Goal: Transaction & Acquisition: Purchase product/service

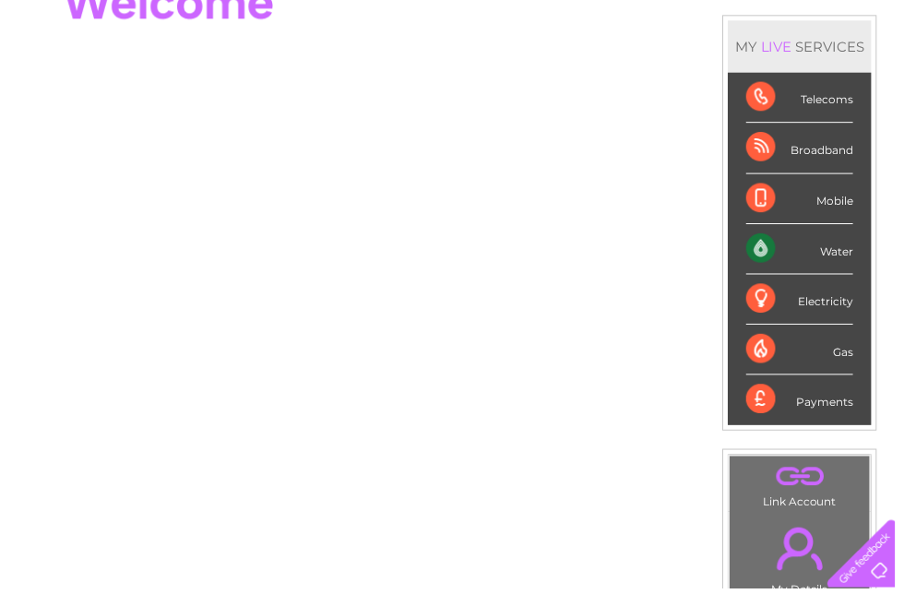
scroll to position [228, 0]
click at [830, 401] on div "Payments" at bounding box center [808, 403] width 108 height 50
click at [773, 402] on div "Payments" at bounding box center [808, 403] width 108 height 50
click at [862, 104] on div "Telecoms" at bounding box center [808, 98] width 108 height 51
click at [854, 248] on div "Water" at bounding box center [808, 251] width 108 height 51
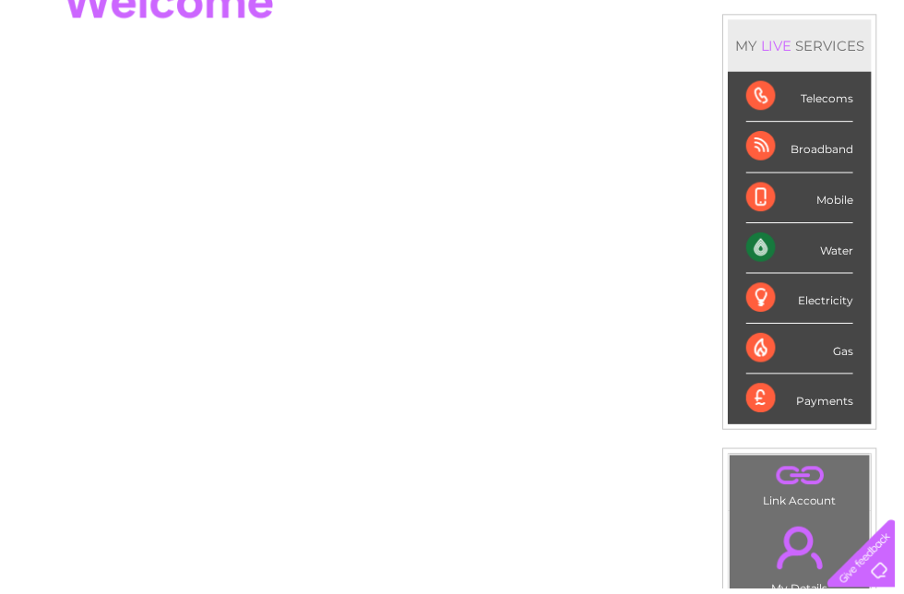
click at [771, 254] on div "Water" at bounding box center [808, 251] width 108 height 51
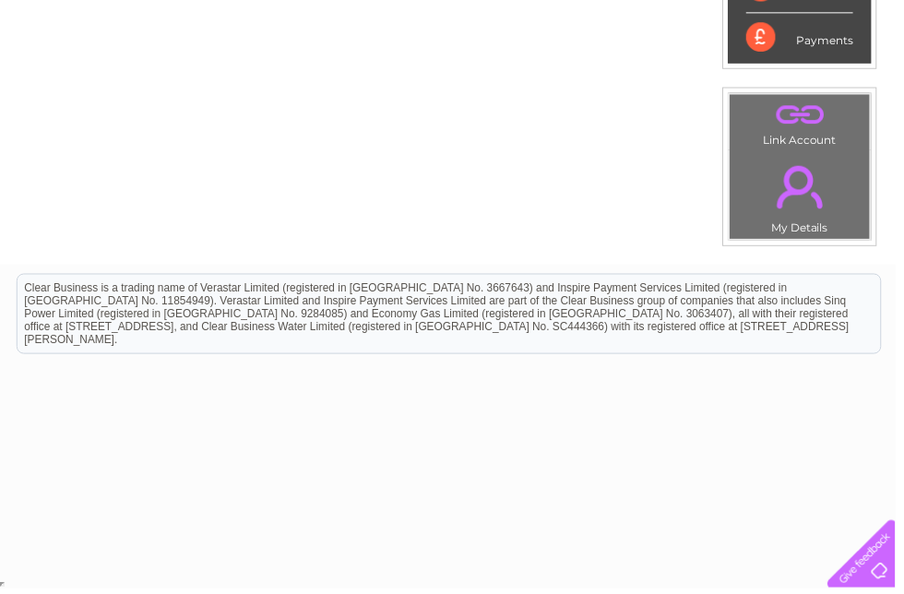
scroll to position [585, 0]
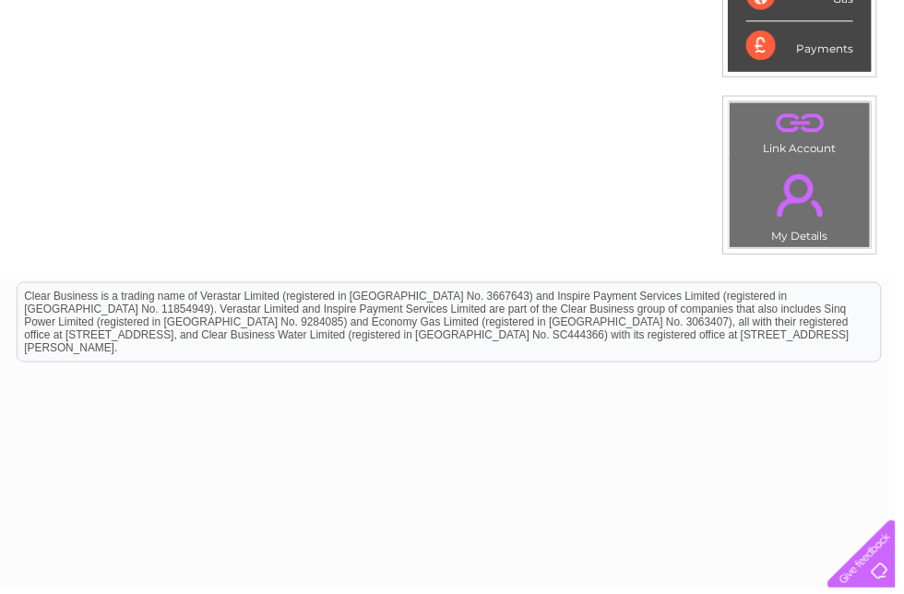
click at [822, 198] on link "." at bounding box center [808, 196] width 132 height 65
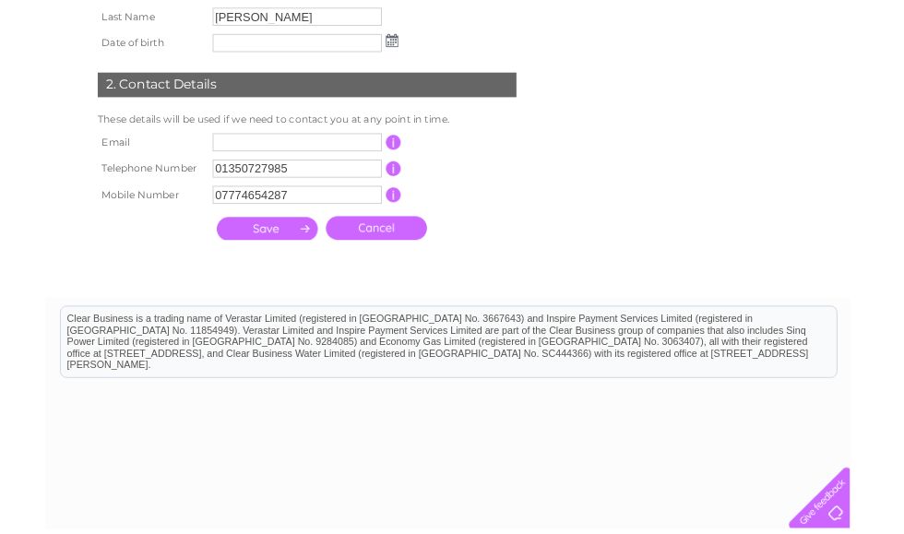
scroll to position [363, 0]
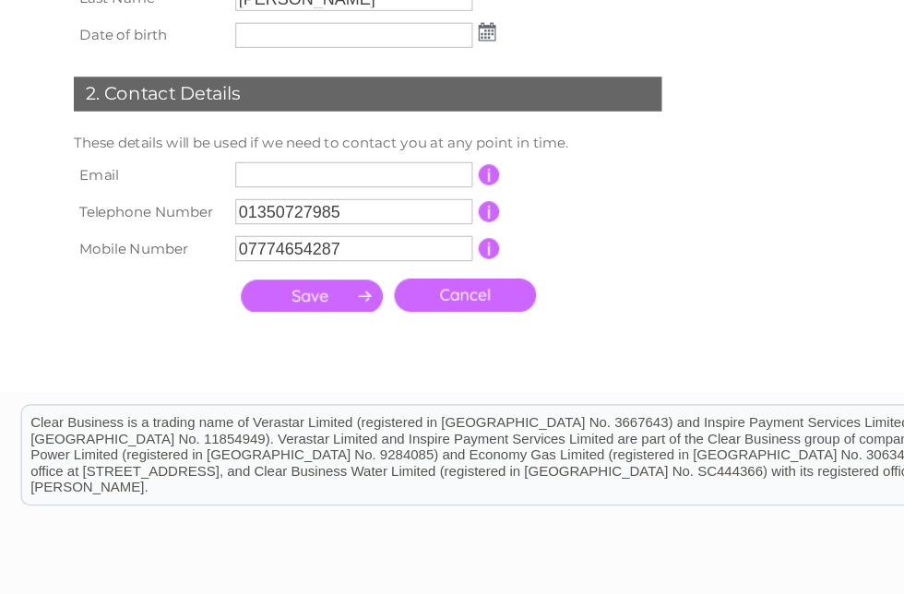
click at [350, 185] on input "text" at bounding box center [283, 195] width 190 height 20
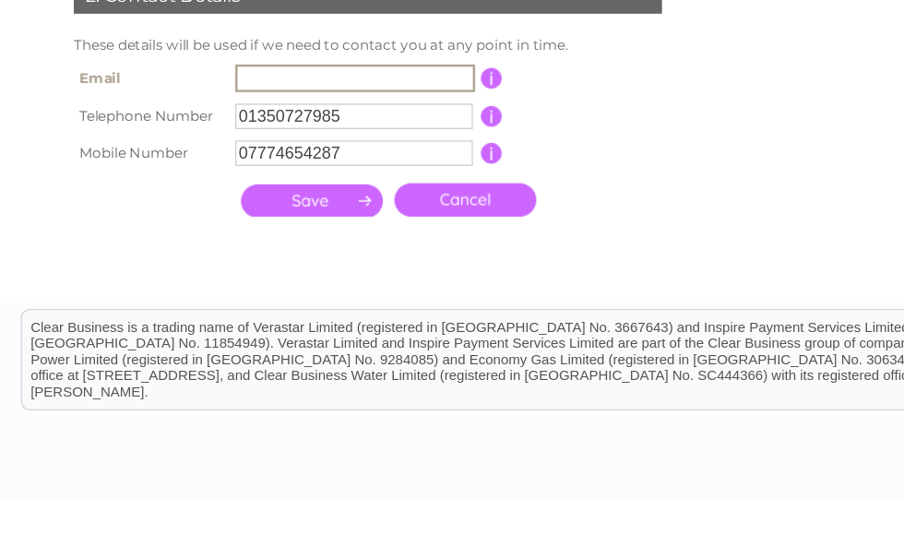
type input "earnequestrian@gmail.com"
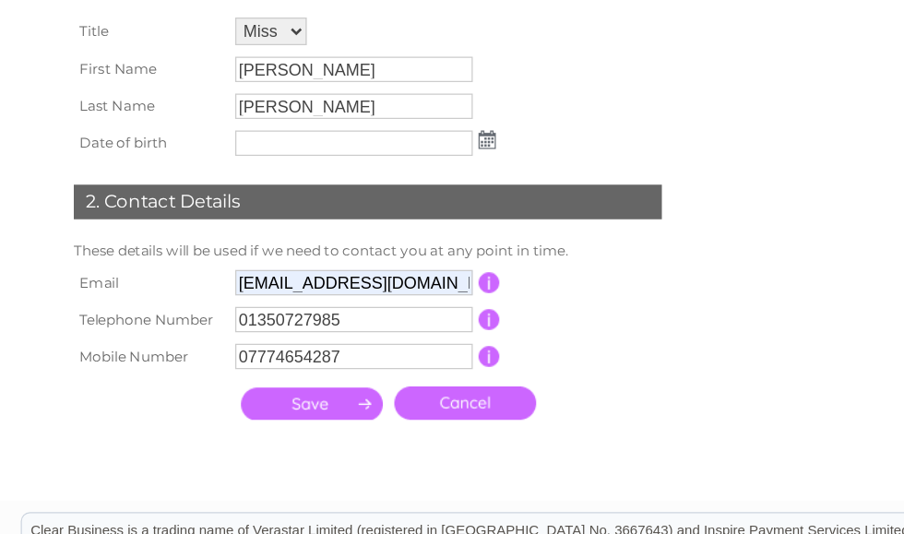
scroll to position [328, 0]
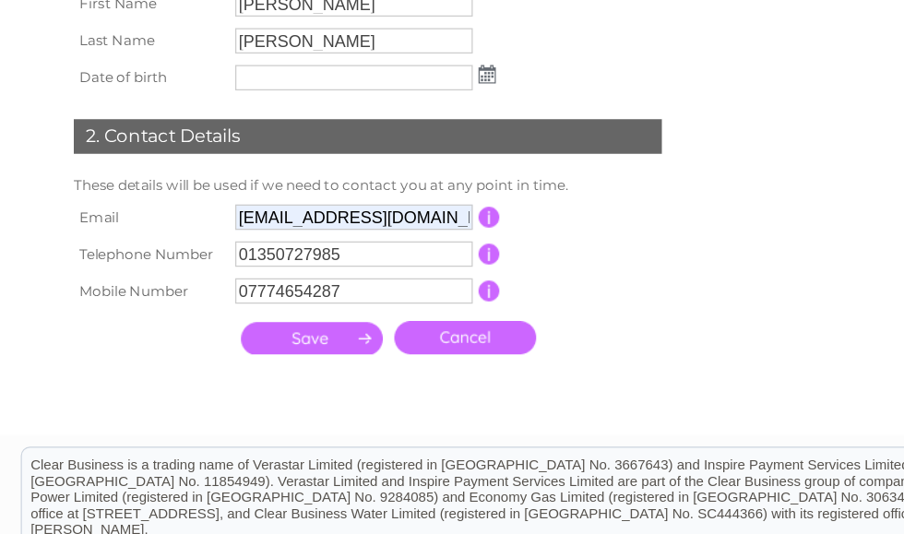
click at [263, 315] on input "submit" at bounding box center [249, 328] width 113 height 26
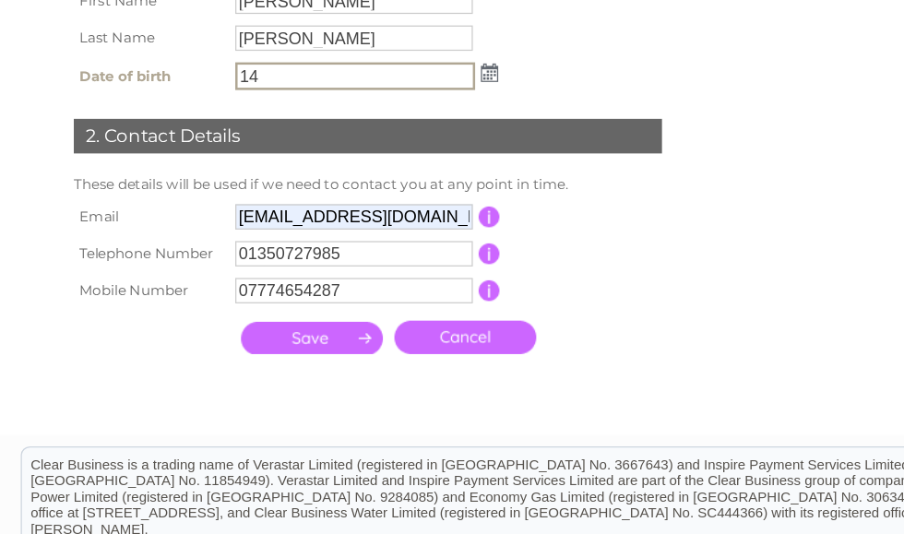
type input "14"
click at [393, 110] on img at bounding box center [392, 117] width 14 height 15
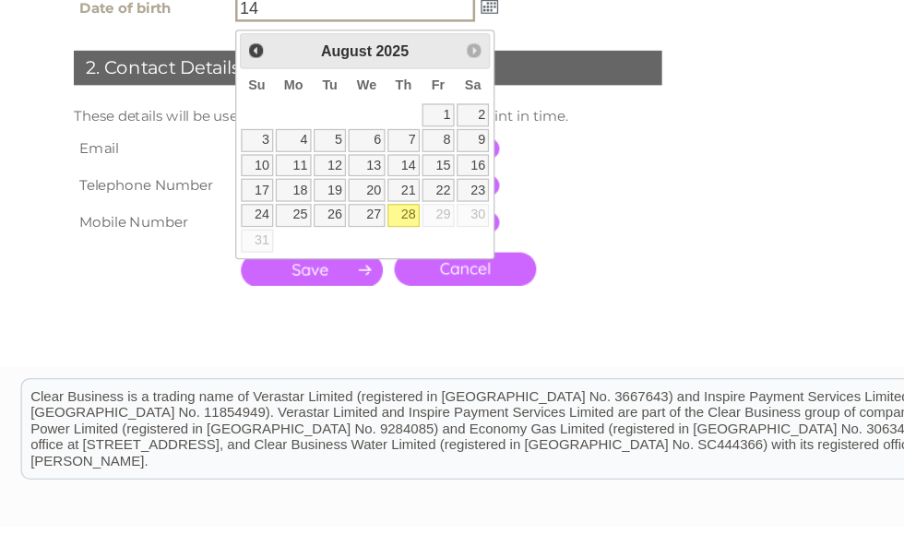
click at [606, 77] on form "Account number 927771 My Details 1. Personal Details Title Mr Mrs Ms Miss Dr Re…" at bounding box center [457, 136] width 878 height 506
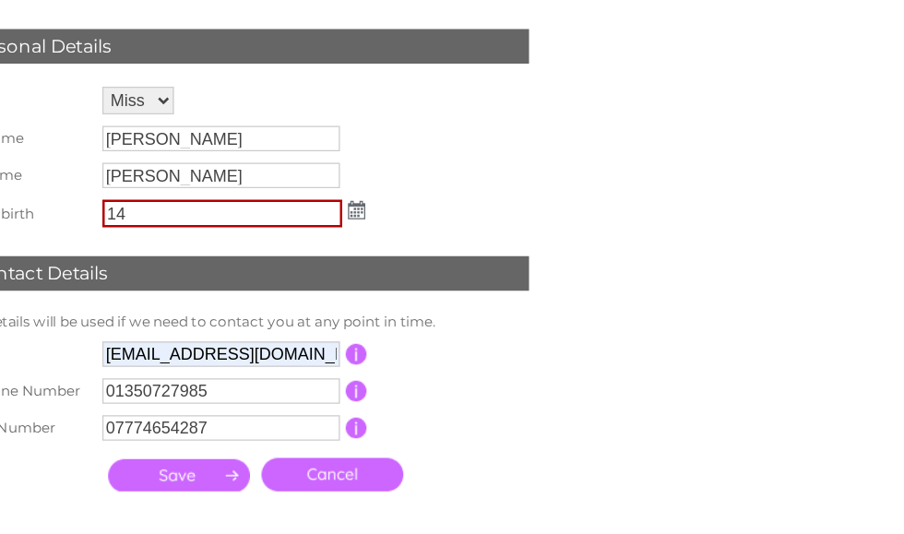
scroll to position [220, 0]
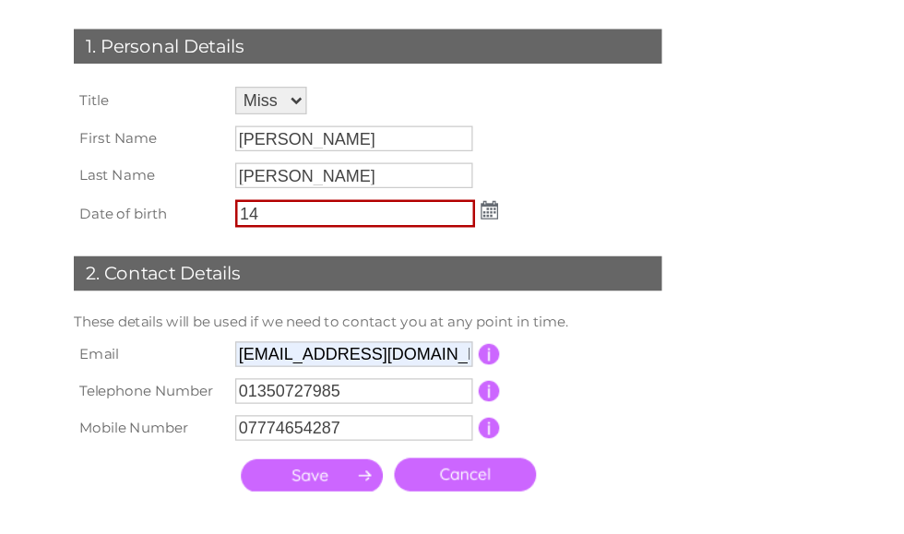
click at [542, 152] on div "1. Personal Details Title Mr Mrs Ms Miss Dr Rev Prof Other First Name Fiona Las…" at bounding box center [298, 261] width 561 height 398
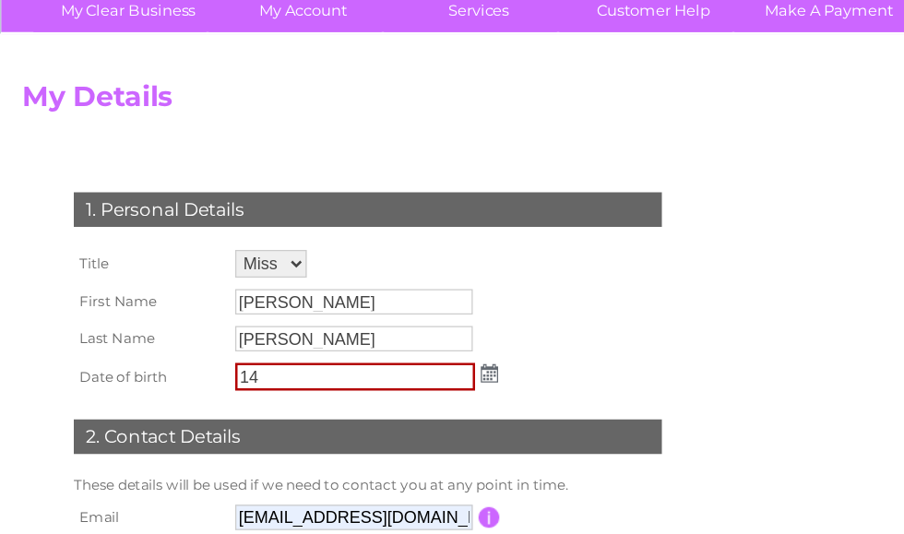
scroll to position [0, 0]
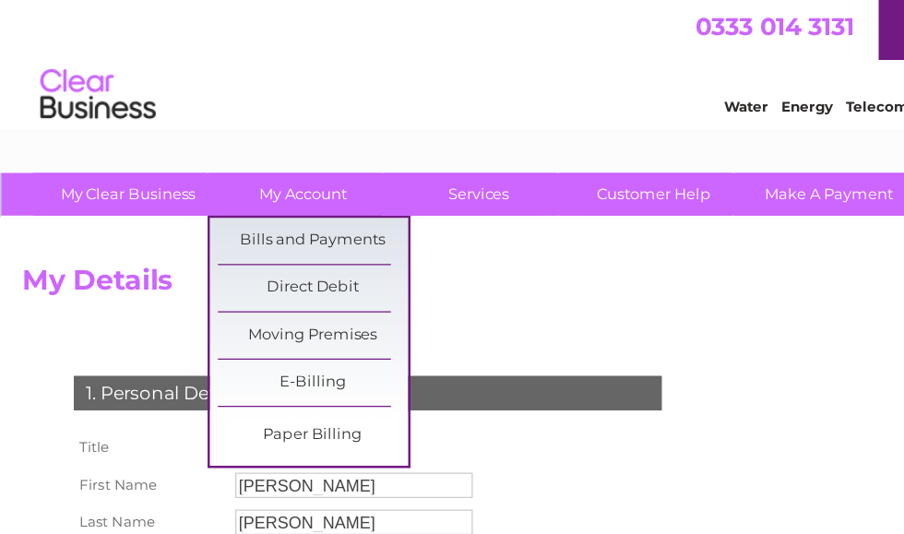
click at [281, 196] on link "Bills and Payments" at bounding box center [250, 192] width 152 height 37
click at [279, 192] on link "Bills and Payments" at bounding box center [250, 192] width 152 height 37
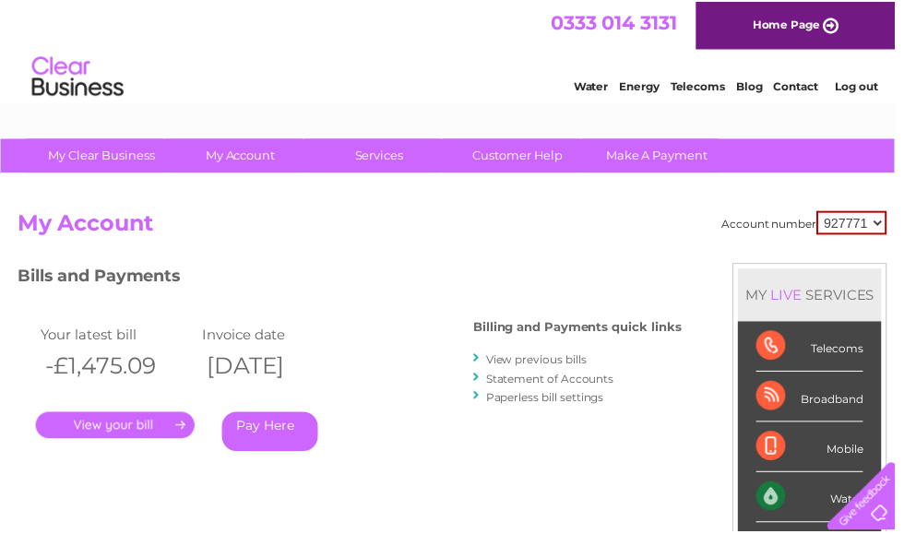
scroll to position [0, 6]
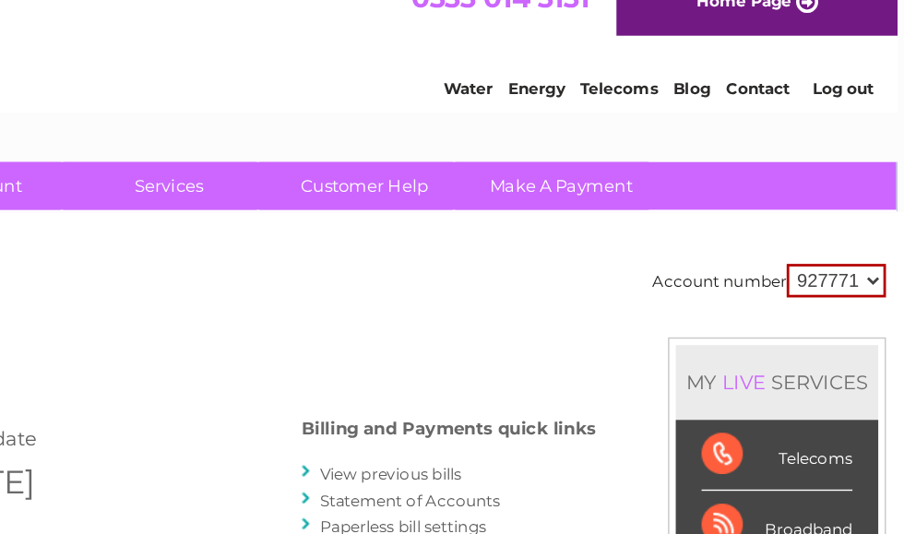
click at [581, 138] on link "Make A Payment" at bounding box center [657, 155] width 152 height 34
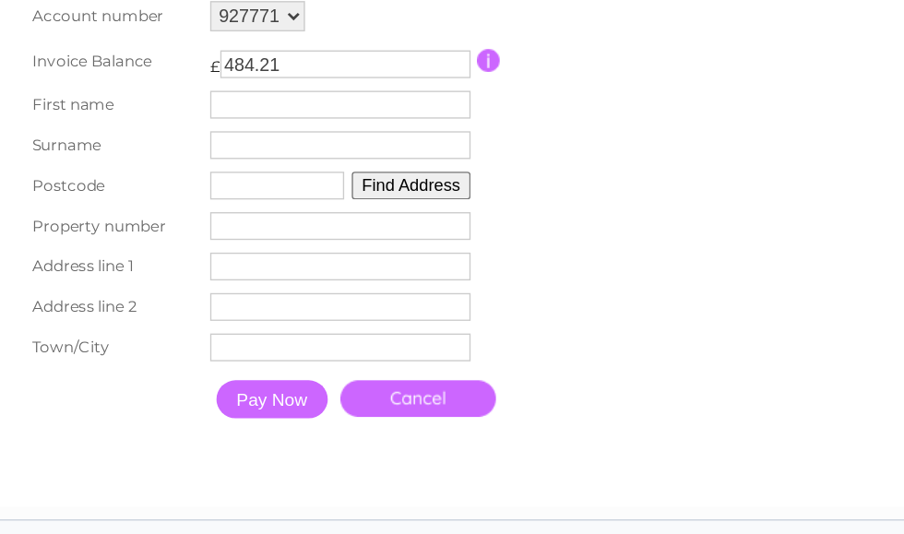
scroll to position [389, 0]
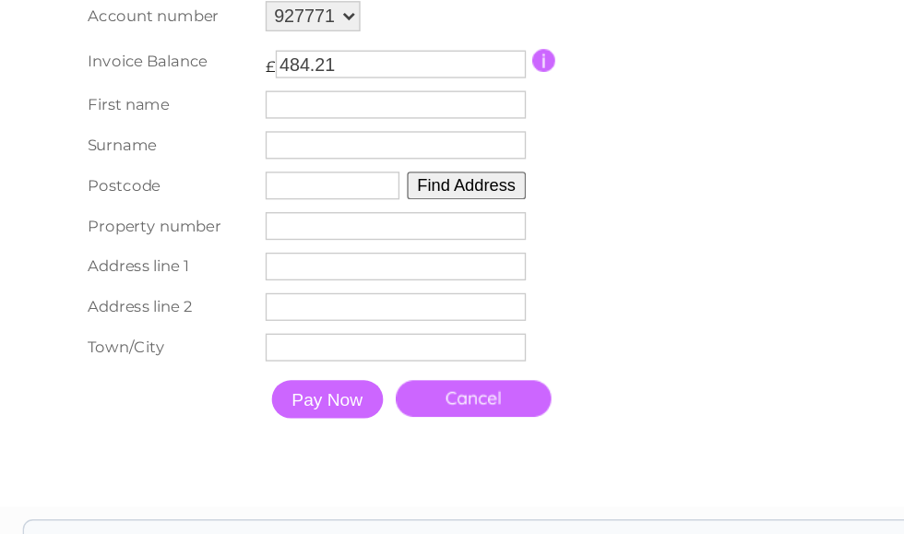
click at [337, 48] on input "484.21" at bounding box center [292, 48] width 183 height 20
click at [338, 48] on input "484.21" at bounding box center [292, 48] width 183 height 20
click at [340, 43] on input "484.21" at bounding box center [292, 48] width 183 height 20
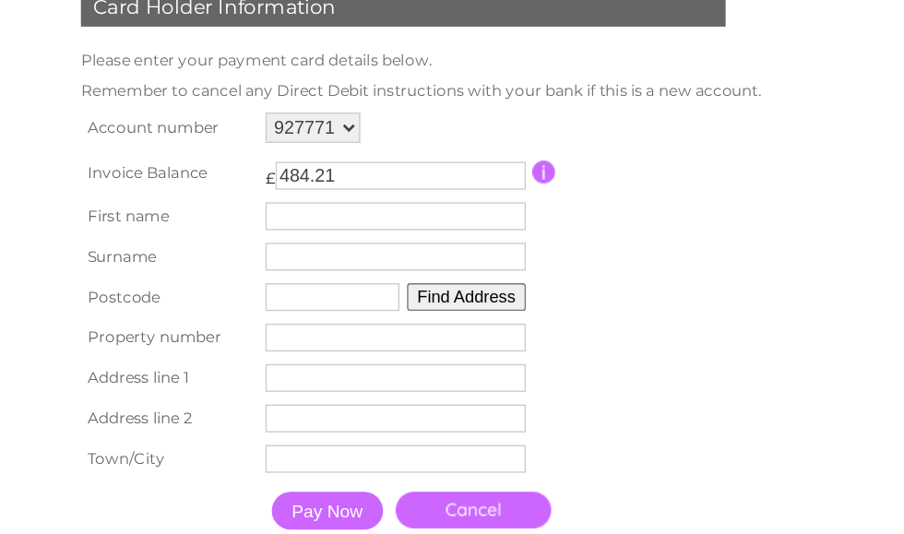
scroll to position [304, 0]
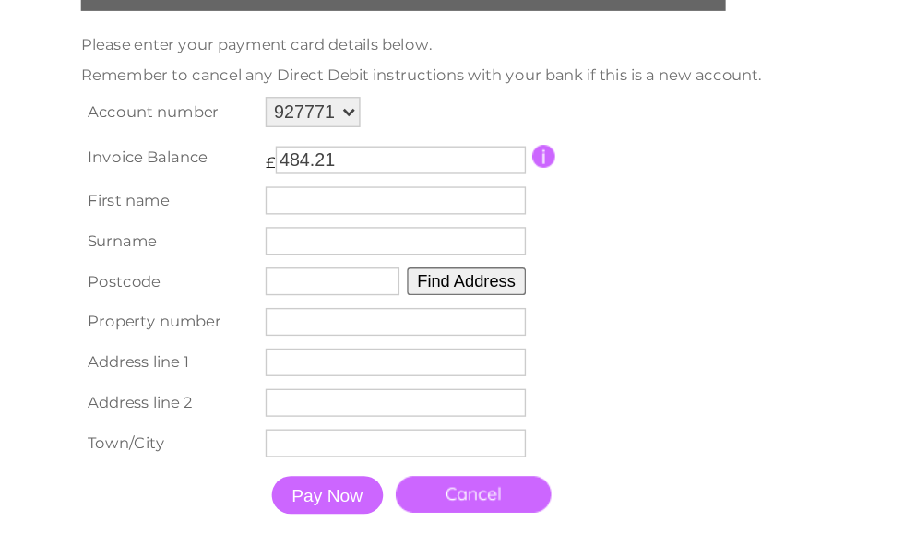
click at [305, 123] on input "484.21" at bounding box center [292, 133] width 183 height 20
type input "4"
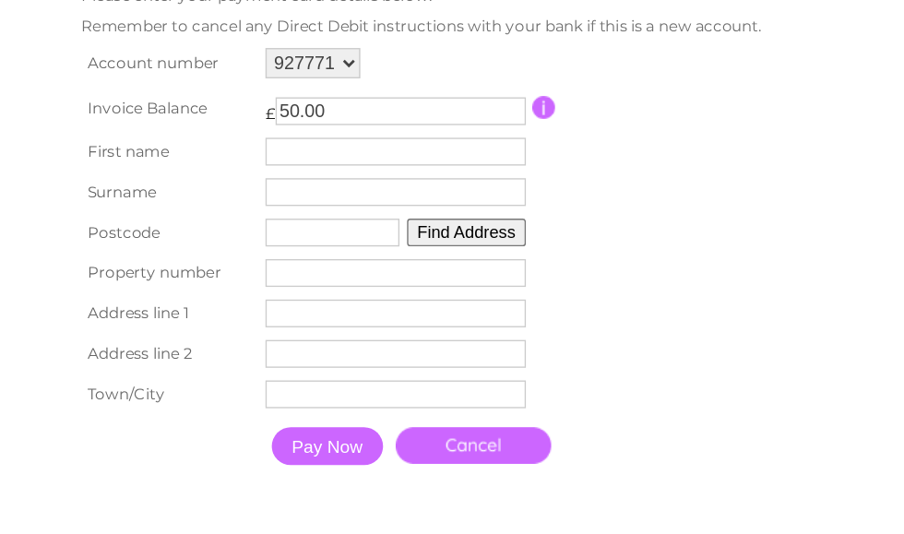
type input "50.00"
click at [324, 152] on input "text" at bounding box center [289, 162] width 190 height 20
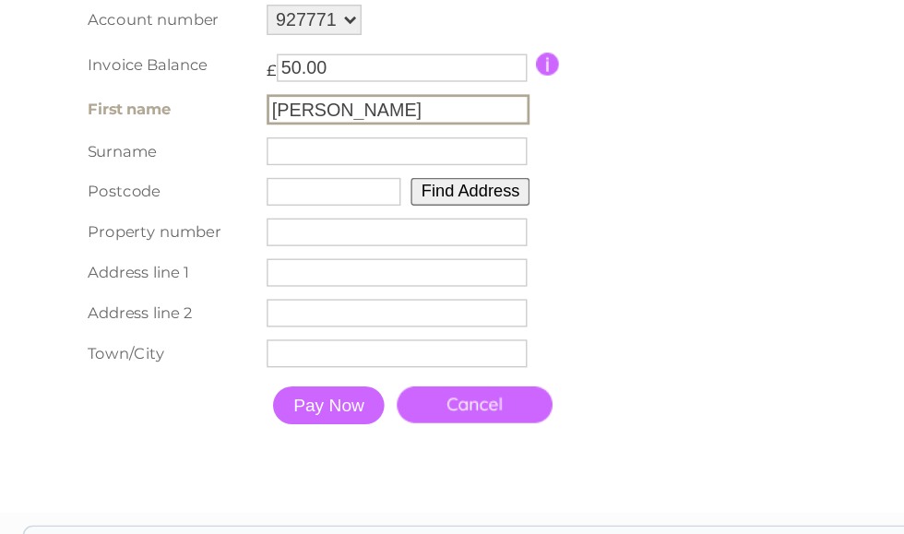
type input "Fiona"
click at [363, 184] on input "text" at bounding box center [290, 194] width 190 height 20
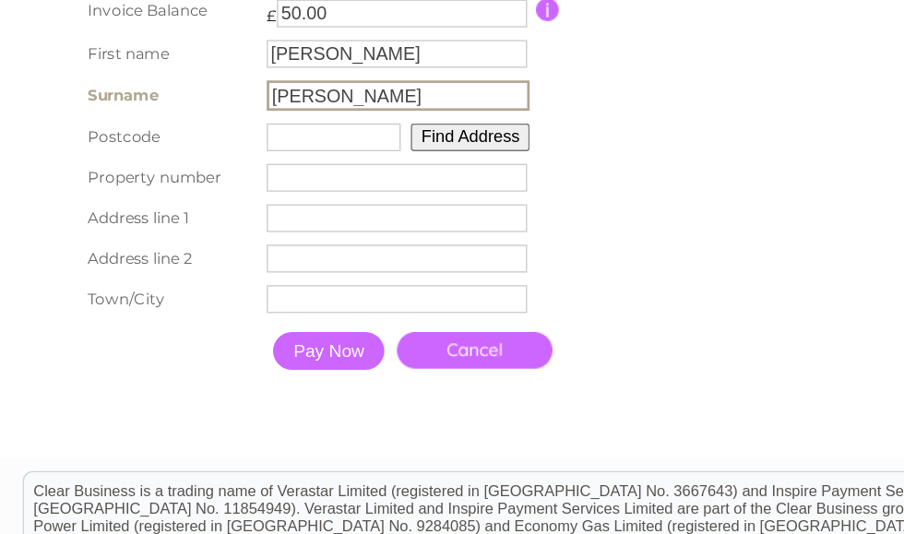
type input "Stuart"
click at [290, 213] on input "text" at bounding box center [244, 223] width 98 height 20
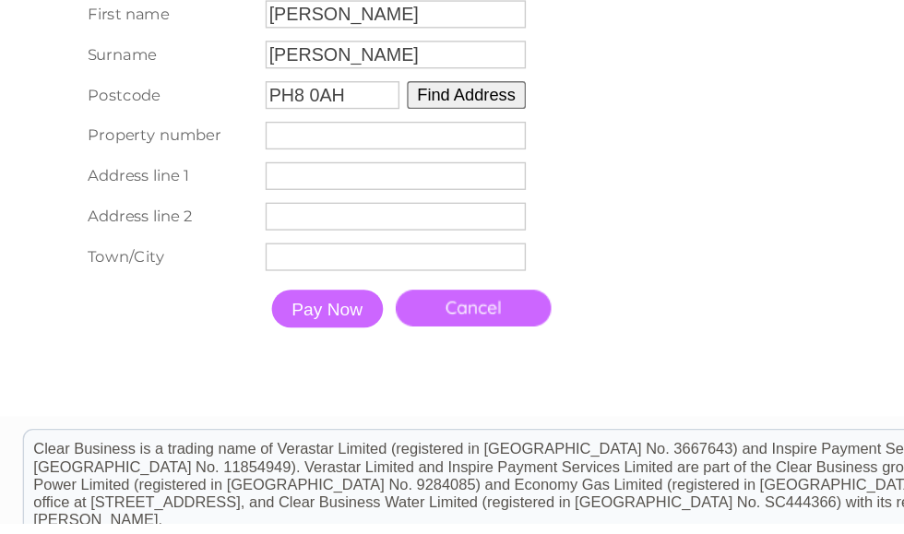
type input "PH8 0AH"
click at [365, 211] on button "Find Address" at bounding box center [340, 221] width 87 height 20
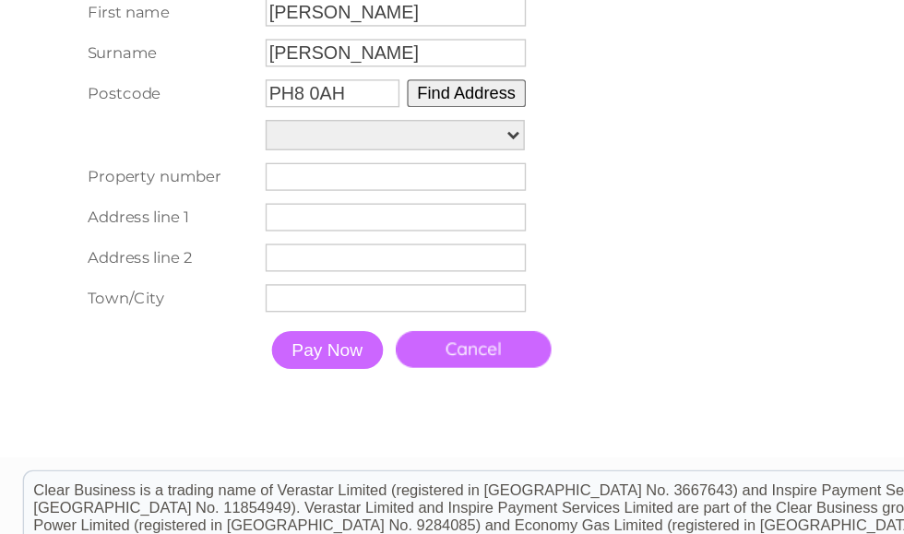
click at [379, 186] on select "Coop Dunkeld, Bridge Street Riverside Pumping Station, Bridge Street The Crummo…" at bounding box center [288, 197] width 189 height 22
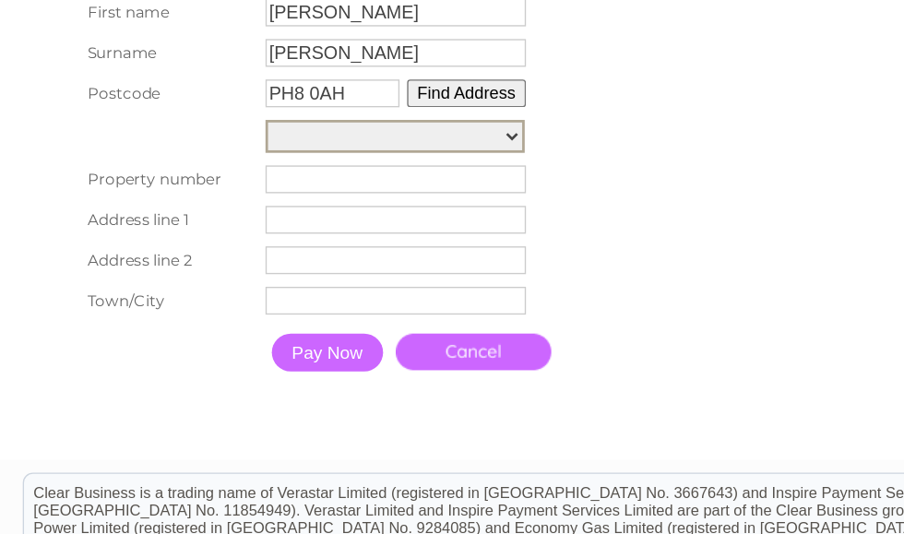
select select "11,Bridge Street,,Dunkeld"
type input "11"
type input "Bridge Street"
type input "Dunkeld"
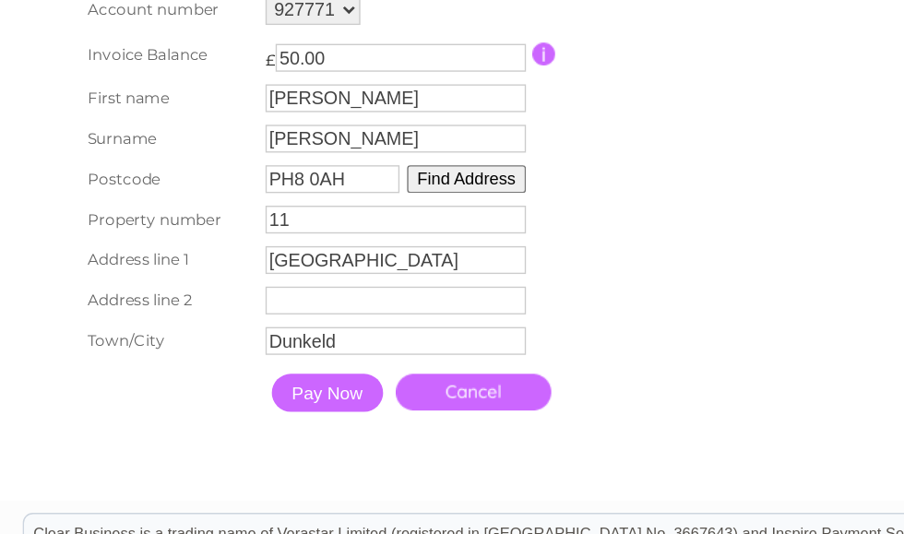
scroll to position [297, 0]
click at [253, 371] on input "Pay Now" at bounding box center [238, 385] width 81 height 28
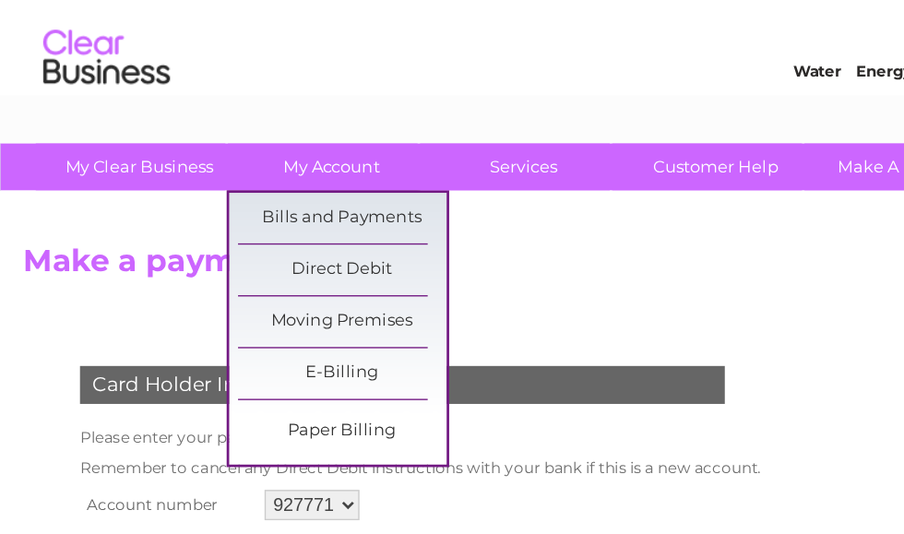
scroll to position [0, 0]
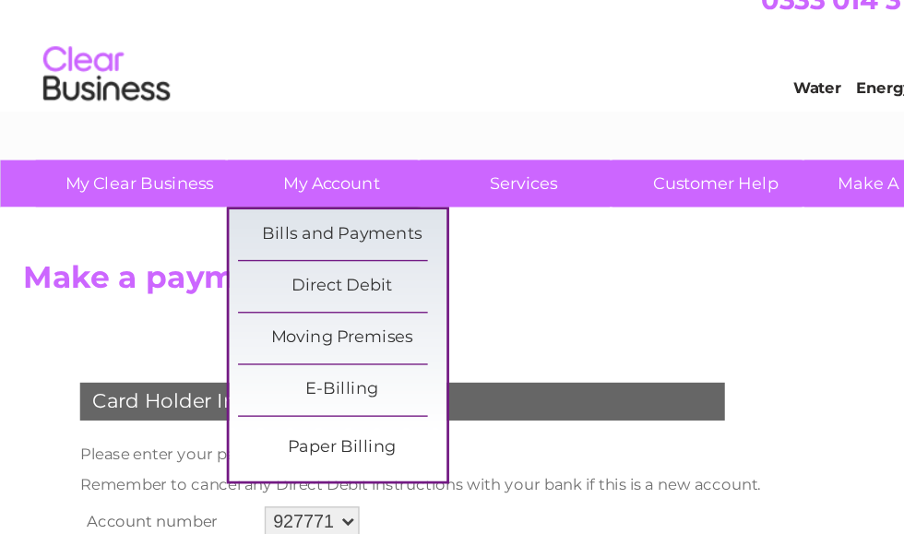
click at [262, 288] on link "E-Billing" at bounding box center [250, 306] width 152 height 37
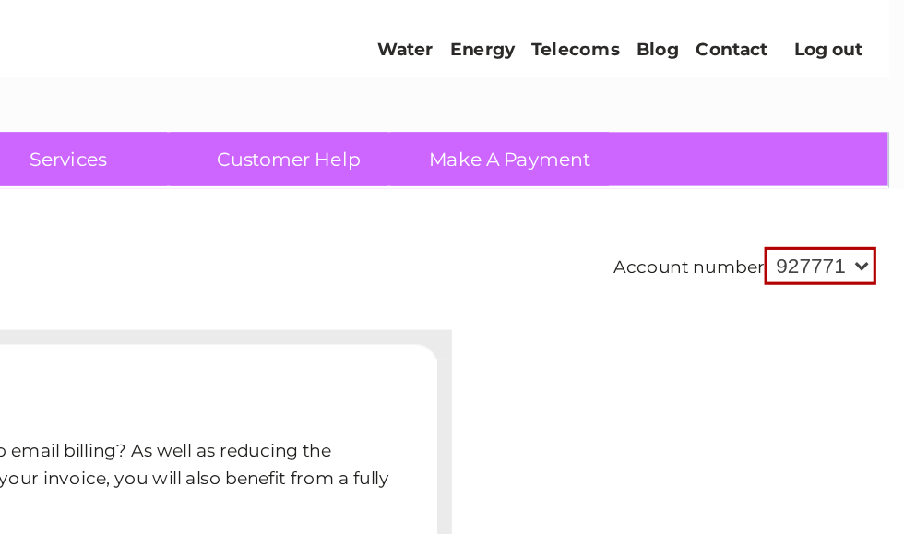
scroll to position [0, 9]
